Goal: Submit feedback/report problem

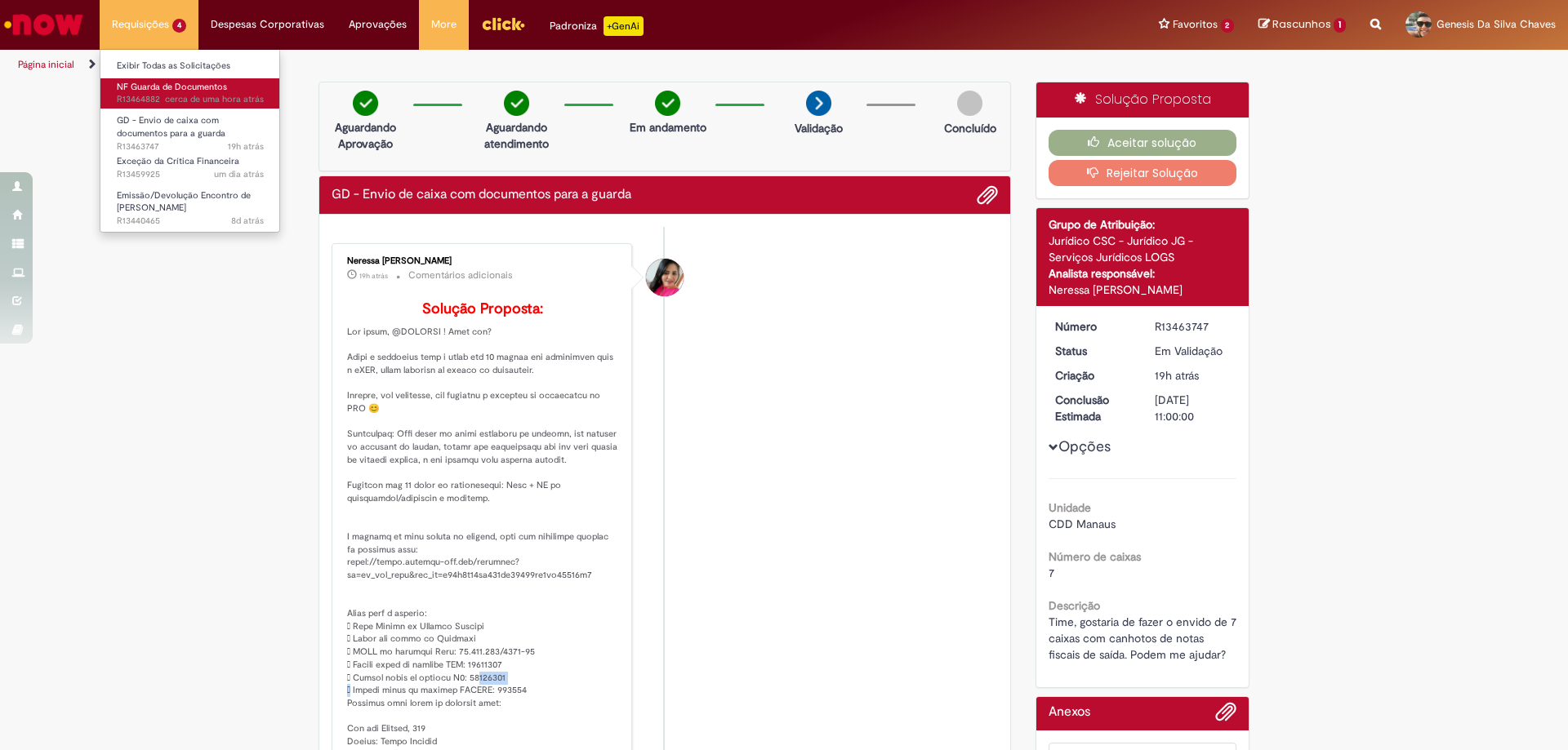
click at [200, 93] on link "NF Guarda de Documentos cerca de uma hora atrás cerca de uma hora atrás R134648…" at bounding box center [189, 93] width 180 height 30
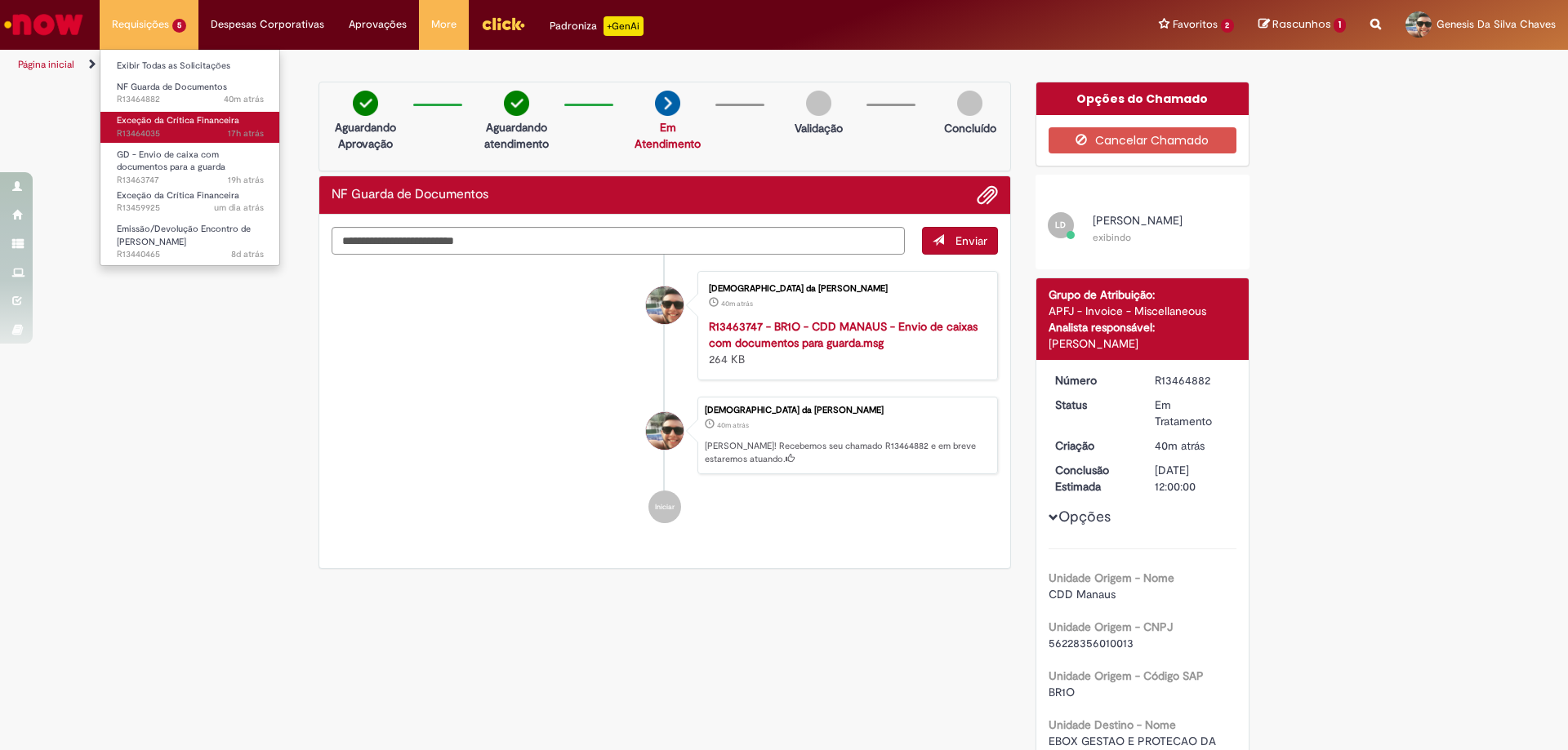
click at [195, 123] on span "Exceção da Crítica Financeira" at bounding box center [178, 120] width 123 height 12
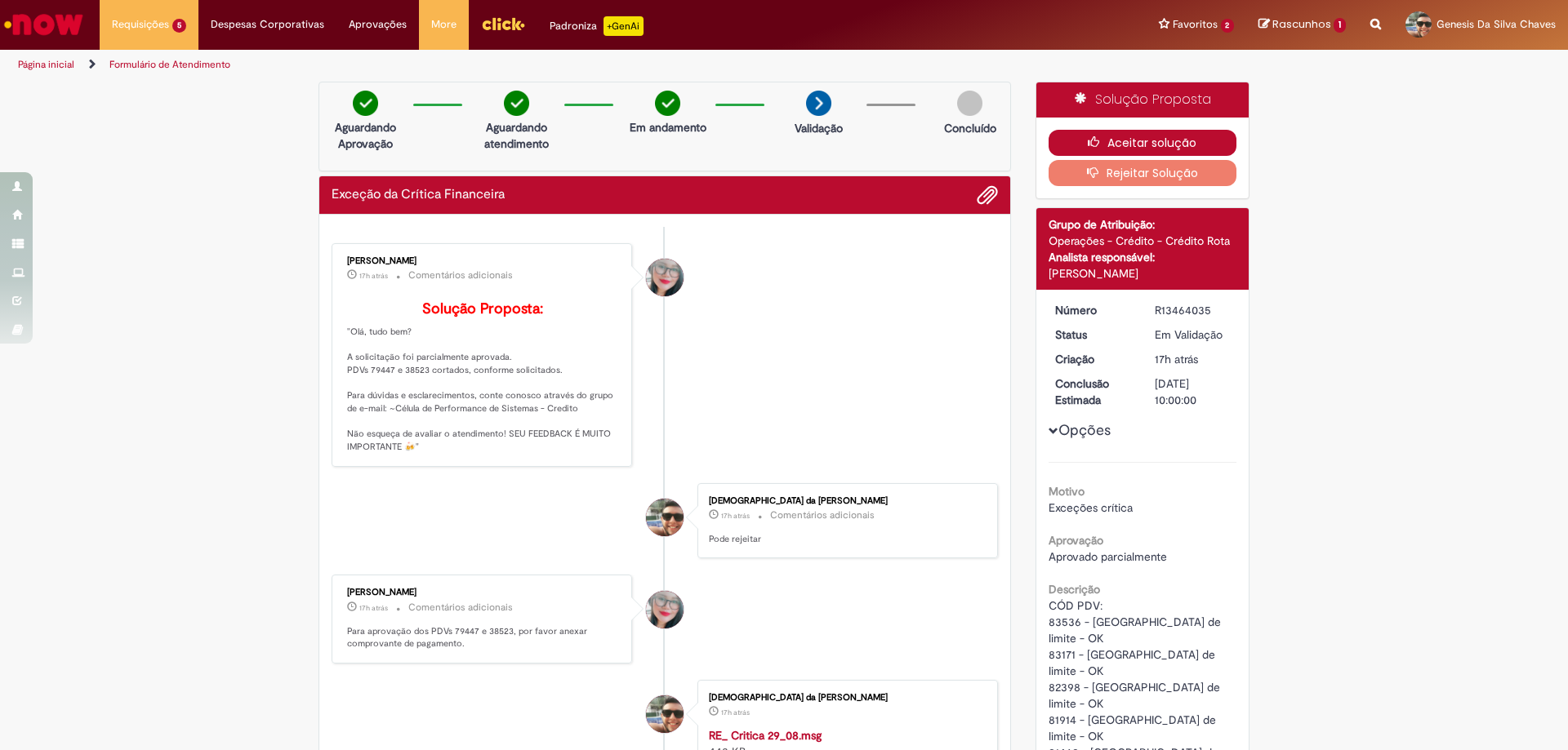
click at [1138, 136] on button "Aceitar solução" at bounding box center [1142, 142] width 189 height 26
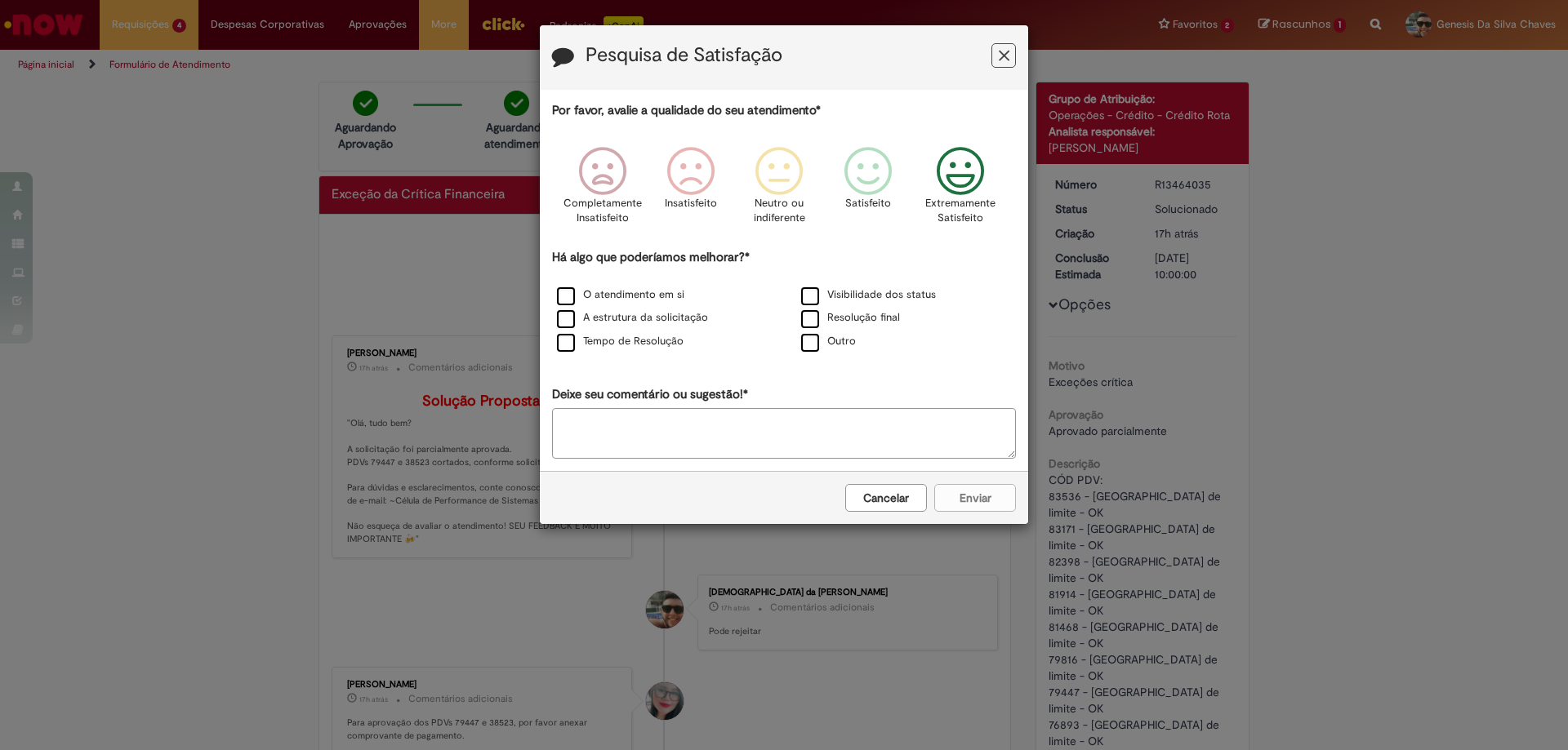
click at [963, 179] on icon "Feedback" at bounding box center [961, 170] width 61 height 49
click at [652, 295] on label "O atendimento em si" at bounding box center [621, 295] width 128 height 15
click at [674, 309] on div "A estrutura da solicitação" at bounding box center [662, 318] width 241 height 20
click at [674, 317] on label "A estrutura da solicitação" at bounding box center [632, 318] width 151 height 15
click at [982, 500] on button "Enviar" at bounding box center [975, 498] width 82 height 28
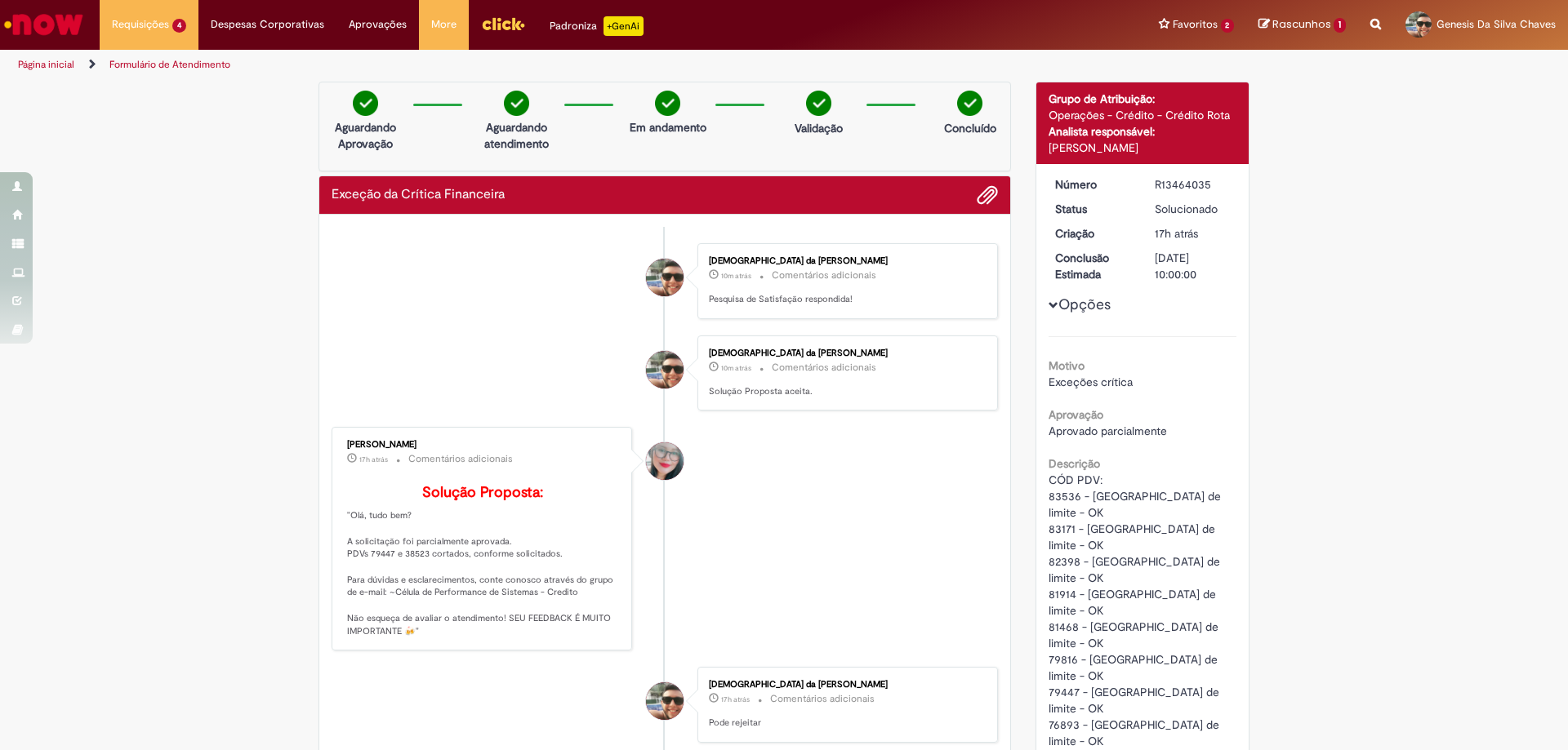
click at [54, 66] on link "Página inicial" at bounding box center [46, 65] width 56 height 13
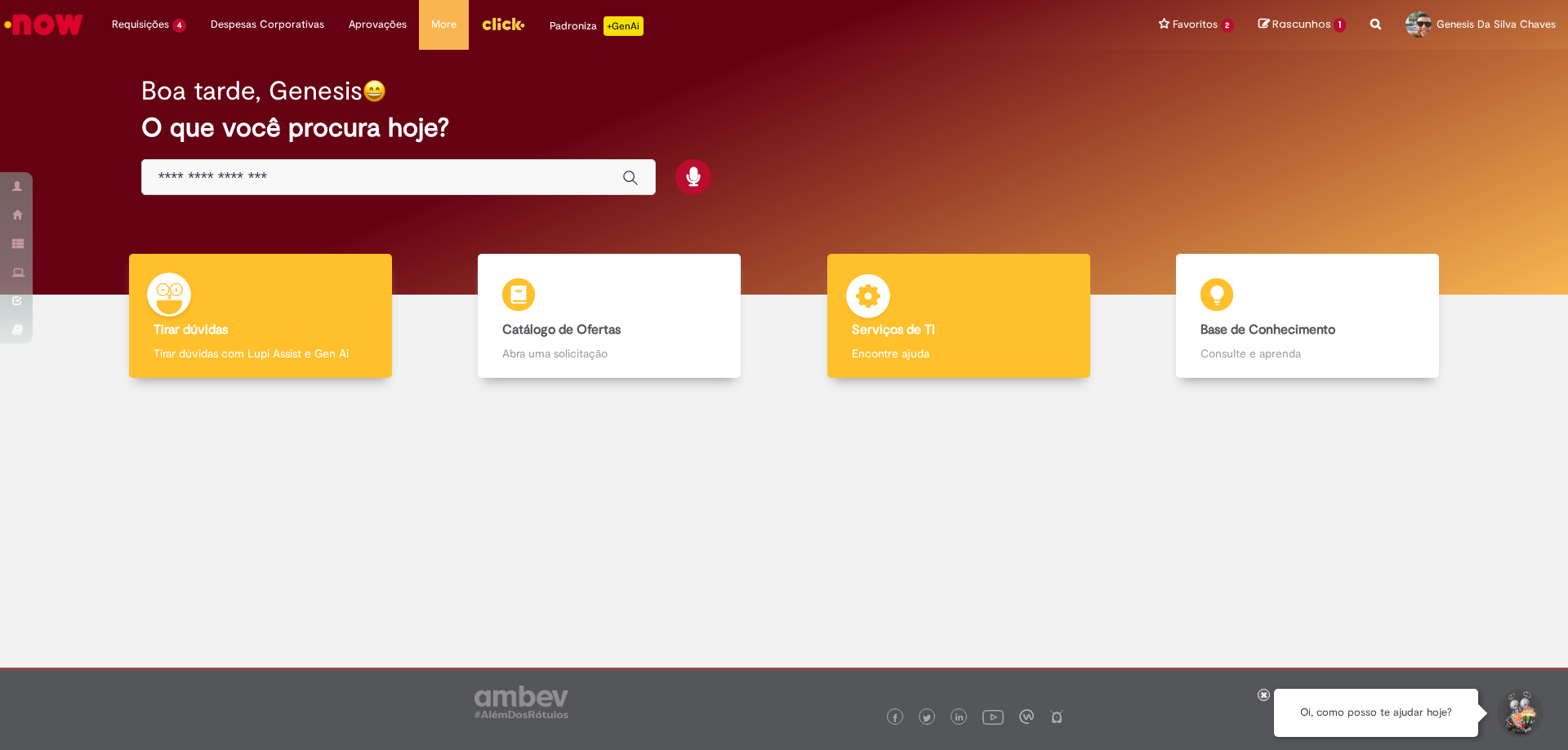
click at [948, 324] on h4 "Serviços de TI" at bounding box center [958, 330] width 214 height 14
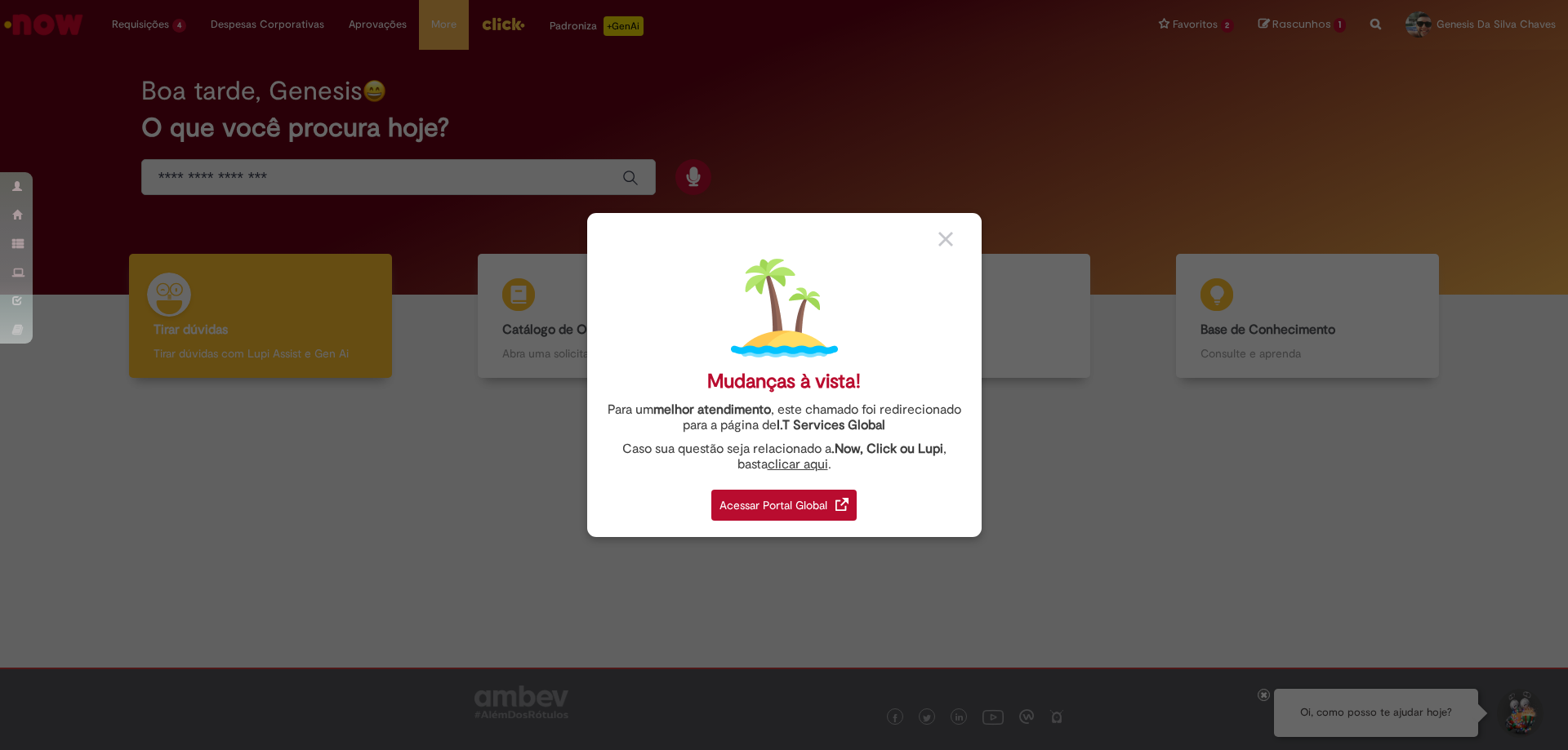
click at [817, 507] on div "Acessar Portal Global" at bounding box center [784, 505] width 146 height 31
